Goal: Task Accomplishment & Management: Manage account settings

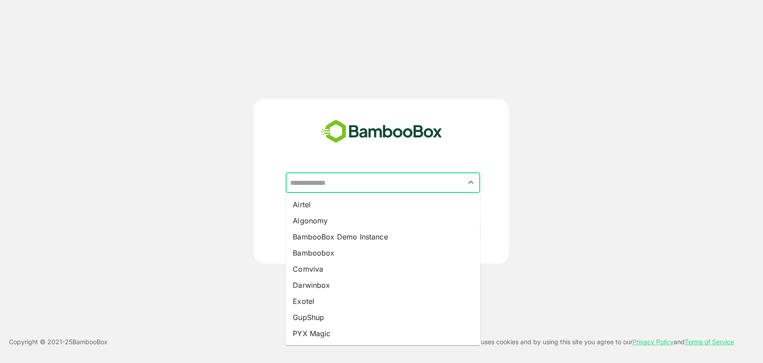
click at [337, 178] on input "text" at bounding box center [383, 182] width 191 height 17
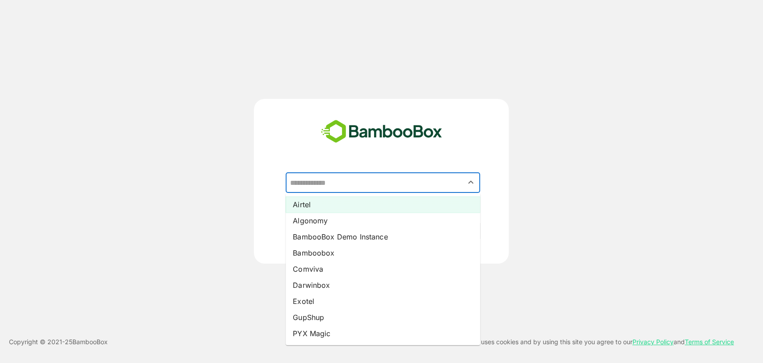
click at [351, 205] on li "Airtel" at bounding box center [383, 204] width 195 height 16
type input "******"
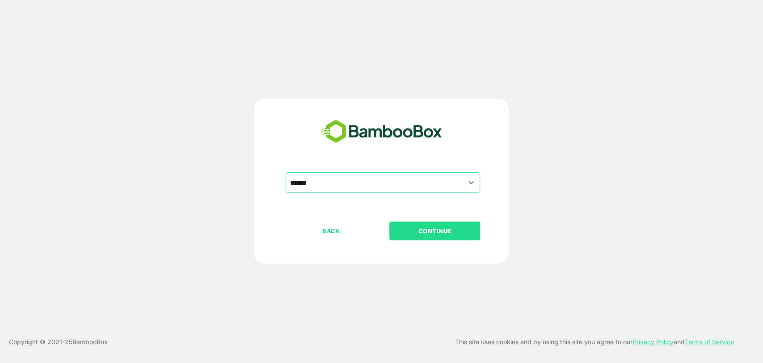
click at [444, 227] on p "CONTINUE" at bounding box center [434, 231] width 89 height 10
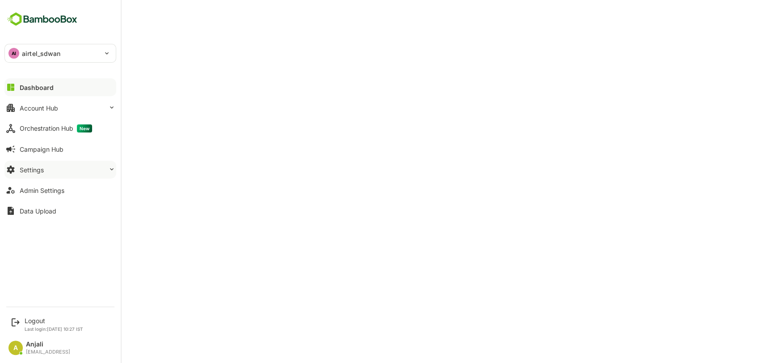
click at [43, 173] on button "Settings" at bounding box center [60, 170] width 112 height 18
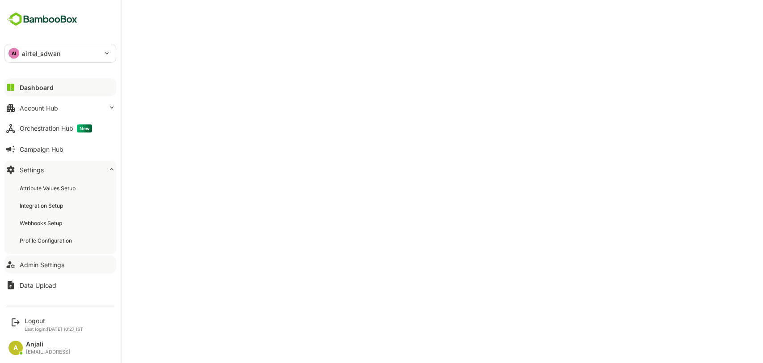
click at [45, 267] on div "Admin Settings" at bounding box center [42, 265] width 45 height 8
